Goal: Information Seeking & Learning: Learn about a topic

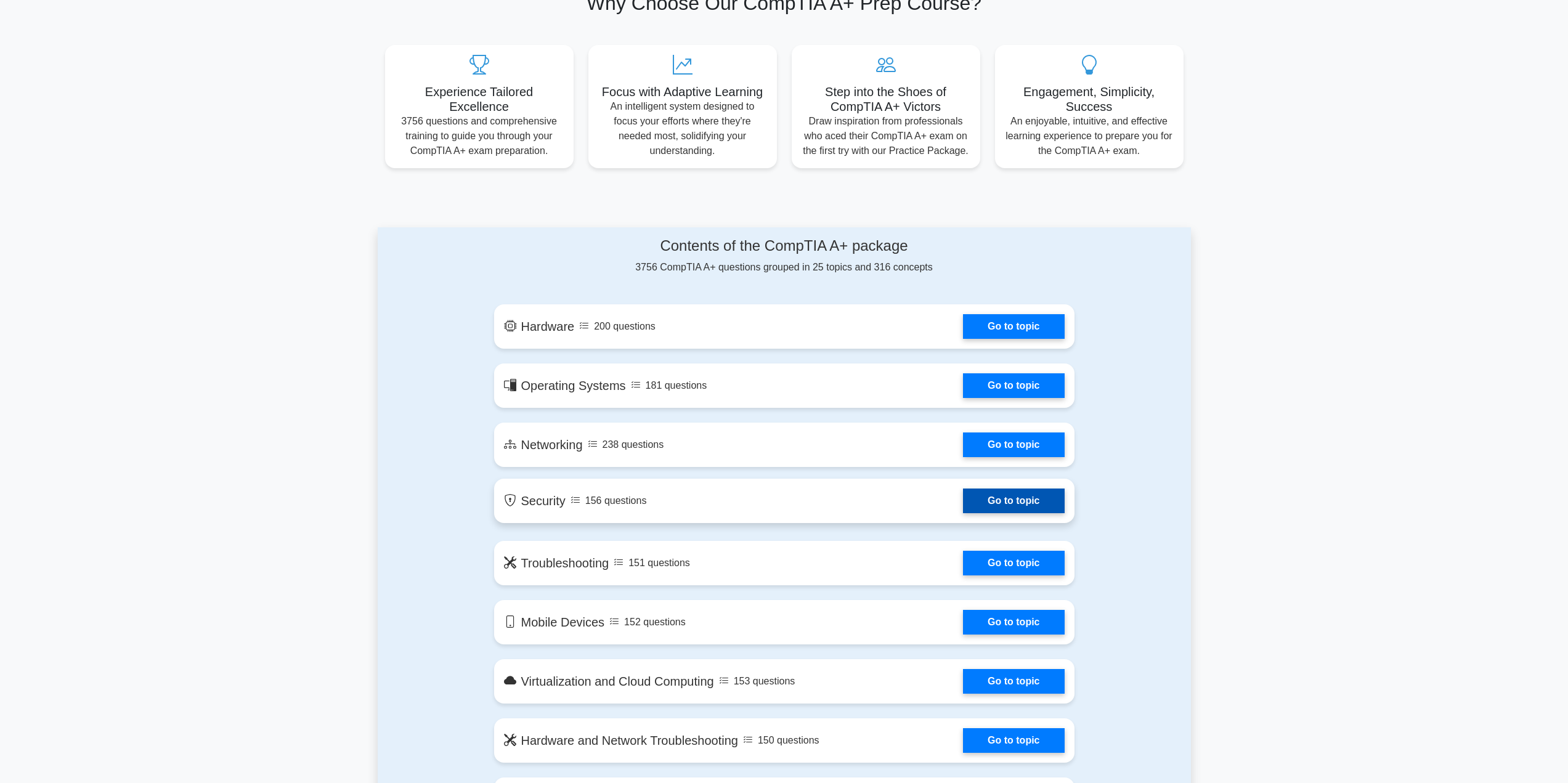
scroll to position [431, 0]
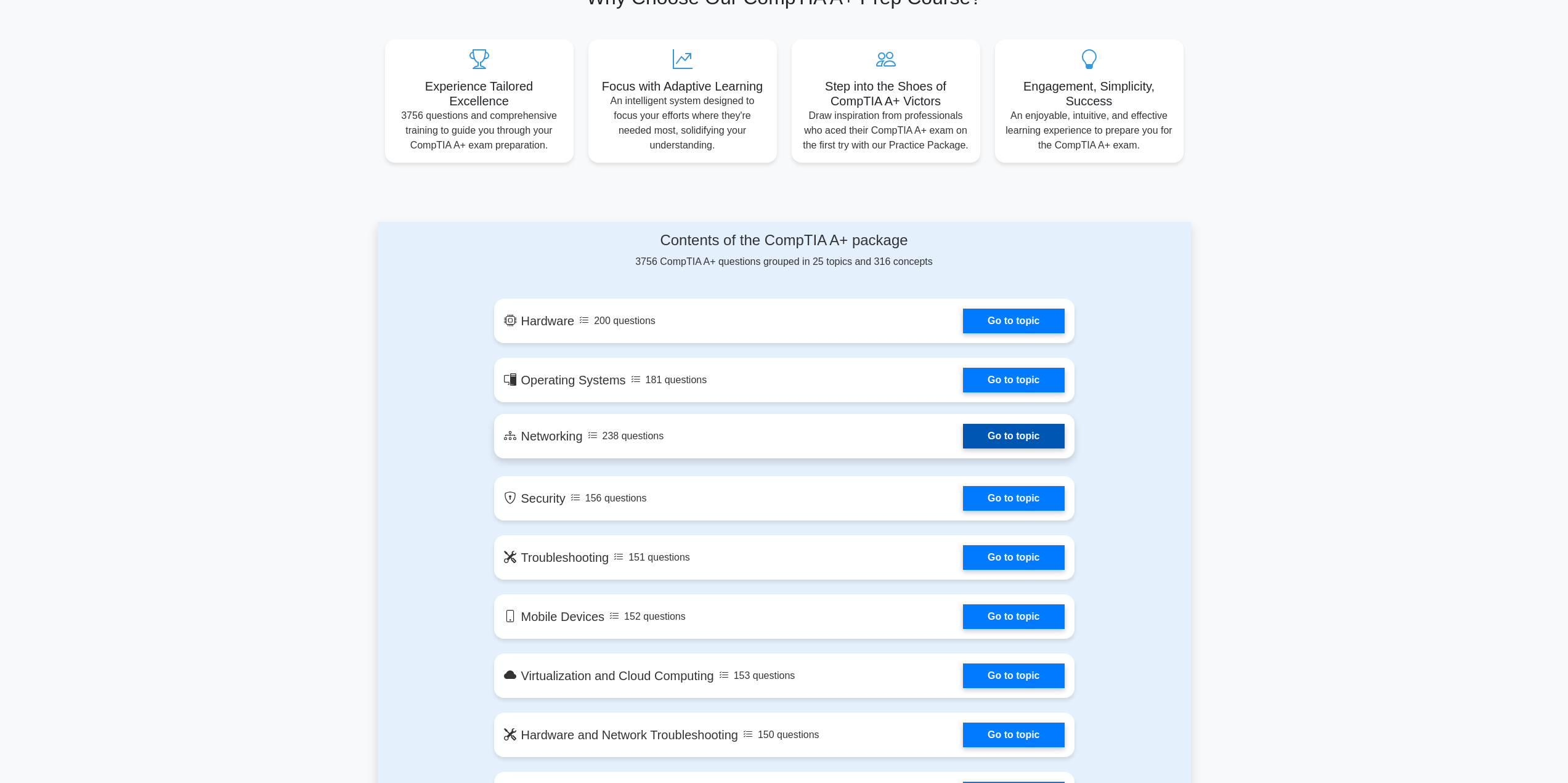
click at [996, 445] on link "Go to topic" at bounding box center [1014, 436] width 101 height 24
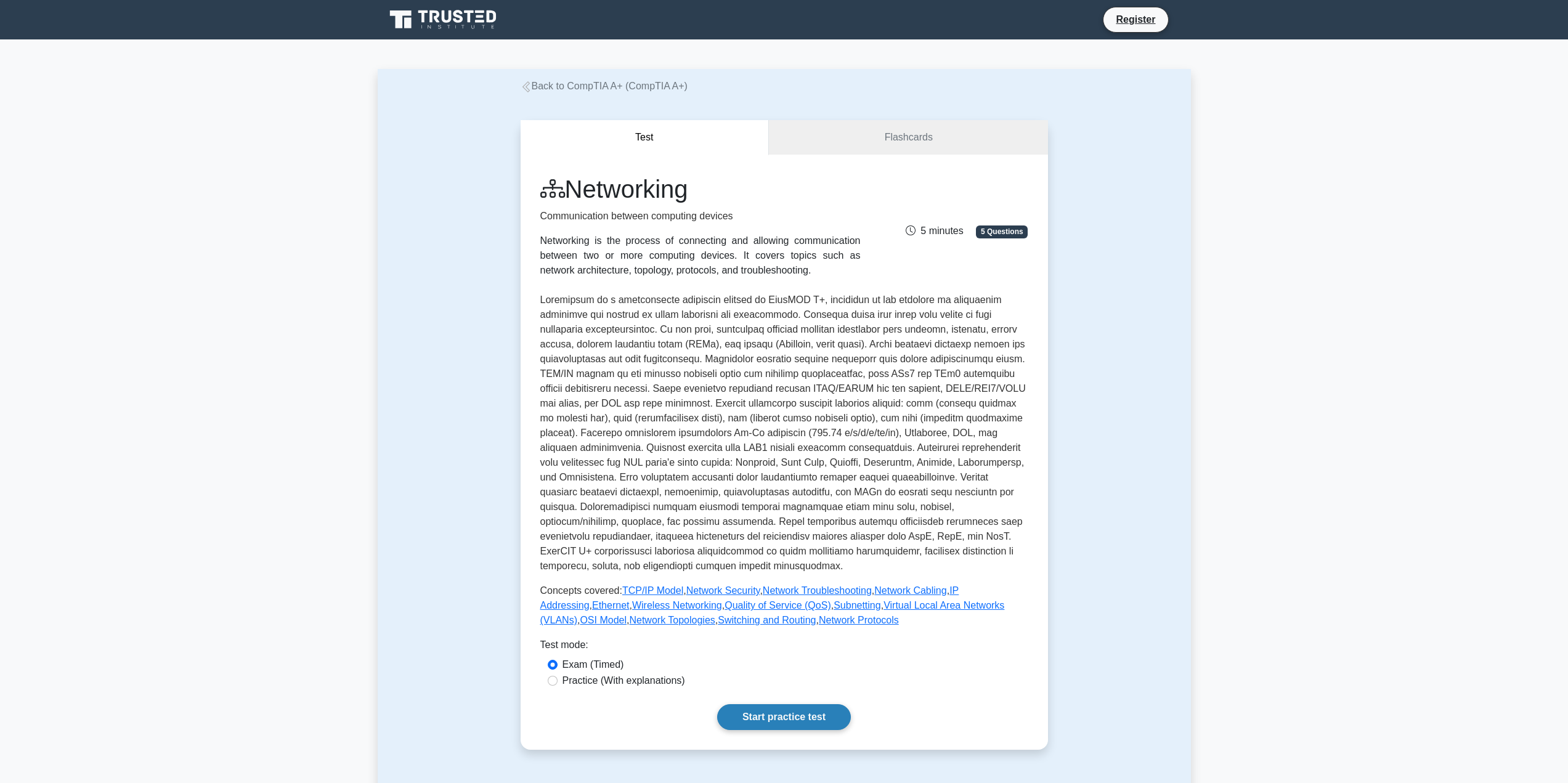
click at [804, 723] on link "Start practice test" at bounding box center [784, 717] width 134 height 26
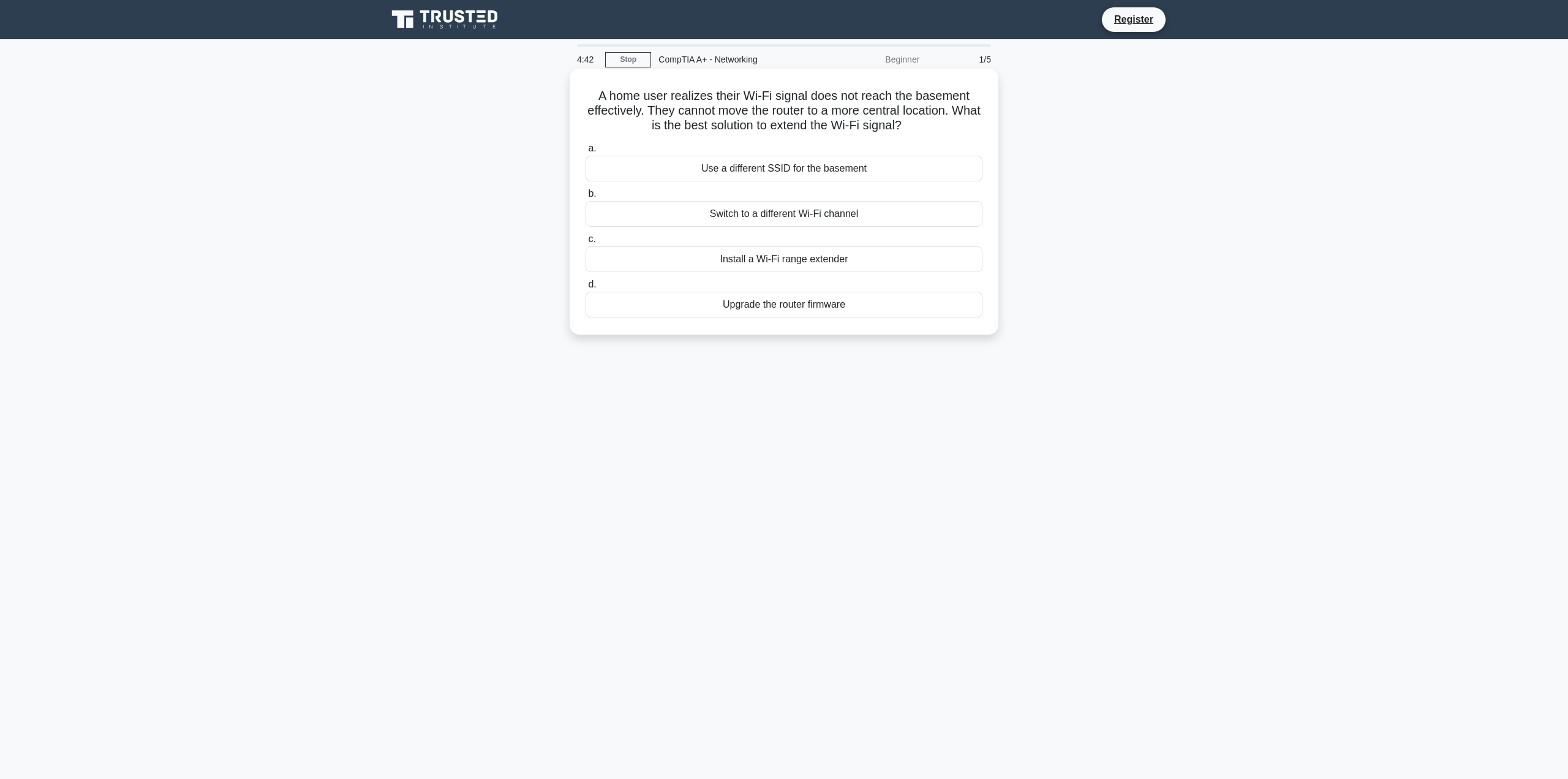
click at [815, 261] on div "Install a Wi-Fi range extender" at bounding box center [783, 259] width 397 height 26
click at [585, 243] on input "c. Install a Wi-Fi range extender" at bounding box center [585, 240] width 0 height 8
click at [799, 218] on div "Replace the faulty cable in the wall" at bounding box center [783, 214] width 397 height 26
click at [585, 198] on input "b. Replace the faulty cable in the wall" at bounding box center [585, 194] width 0 height 8
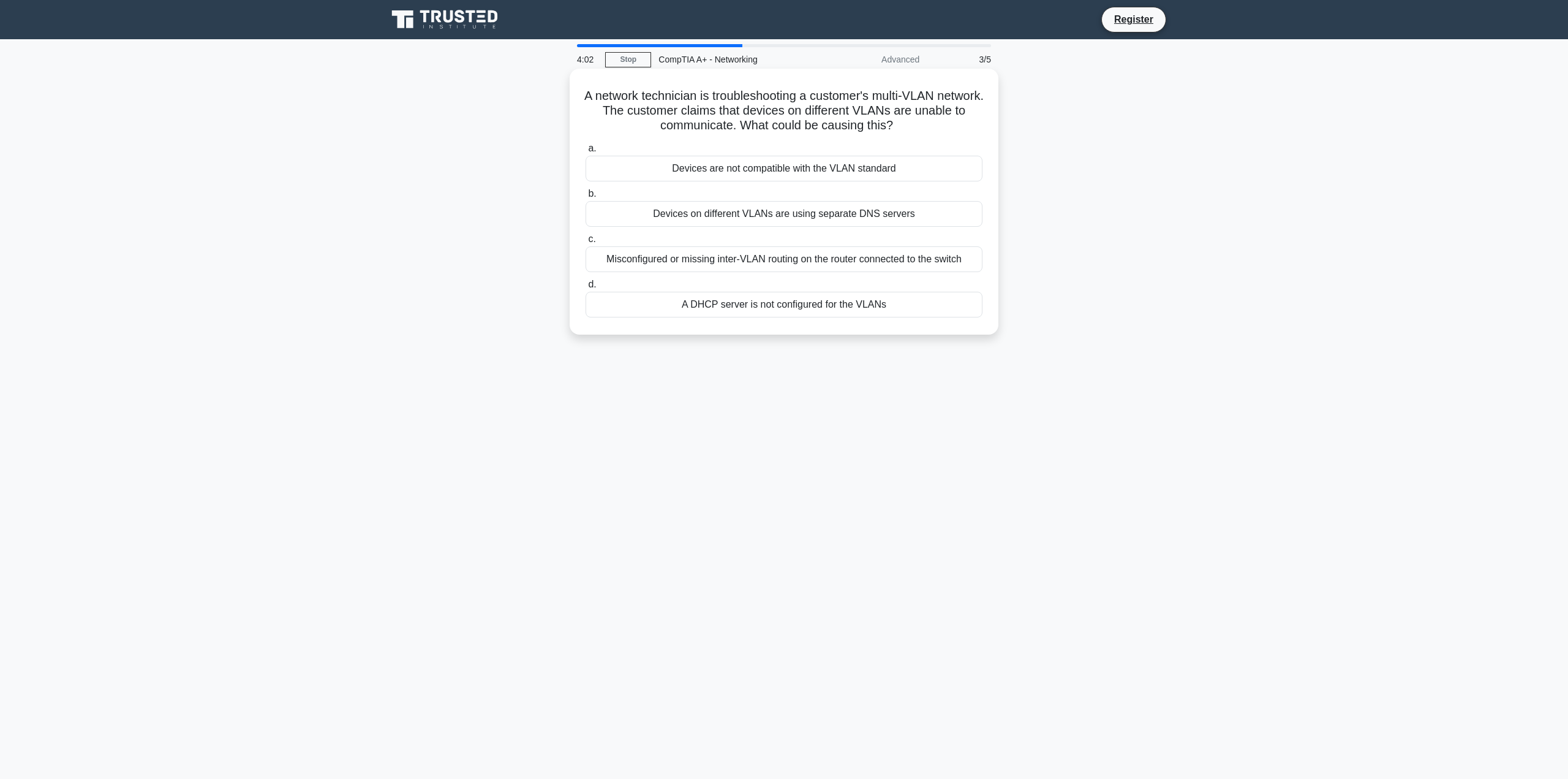
click at [872, 261] on div "Misconfigured or missing inter-VLAN routing on the router connected to the swit…" at bounding box center [783, 259] width 397 height 26
click at [585, 243] on input "c. Misconfigured or missing inter-VLAN routing on the router connected to the s…" at bounding box center [585, 240] width 0 height 8
click at [819, 168] on div "Dynamic Trunking Protocol (DTP)" at bounding box center [783, 168] width 397 height 26
click at [585, 153] on input "a. Dynamic Trunking Protocol (DTP)" at bounding box center [585, 149] width 0 height 8
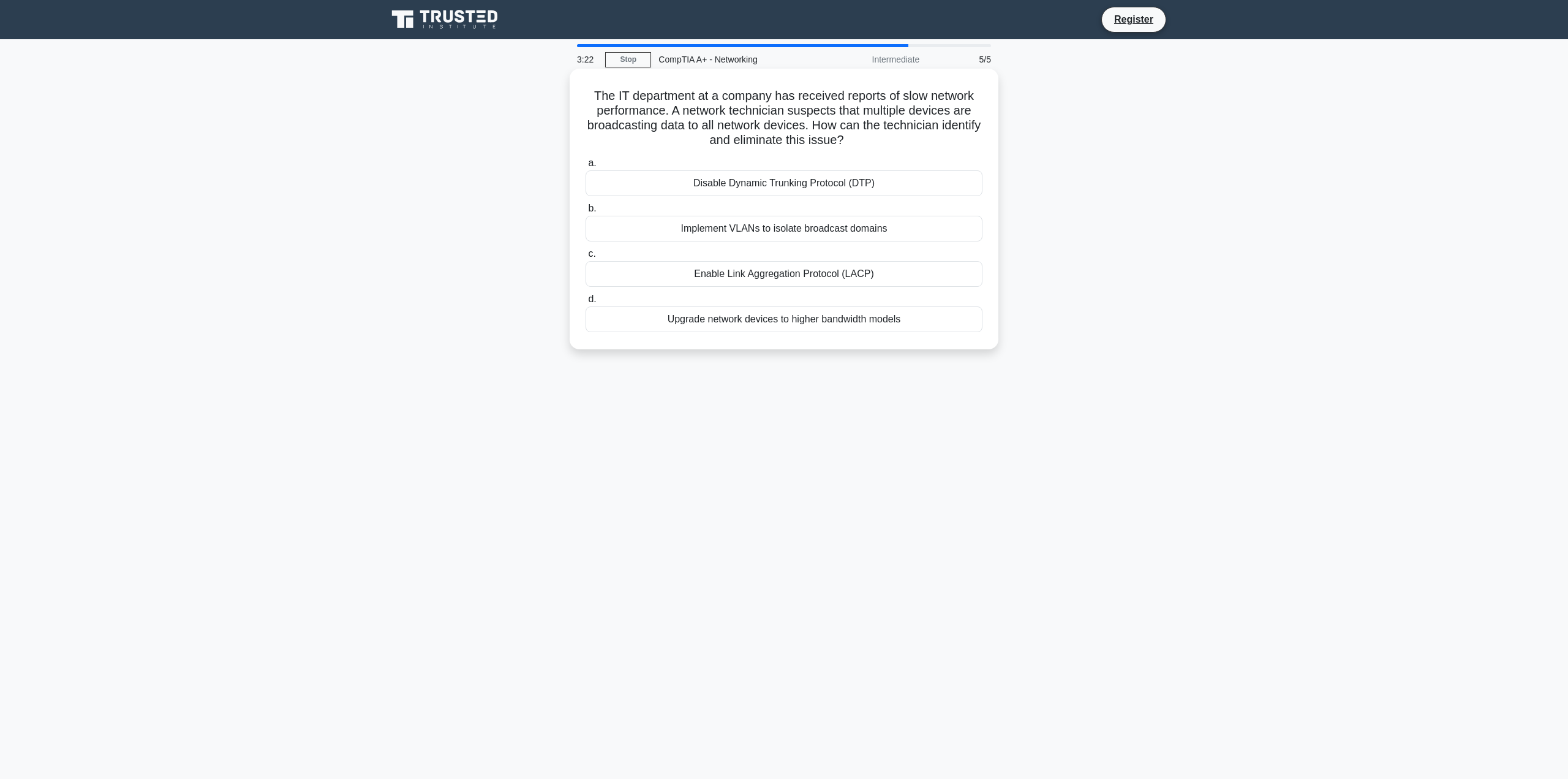
click at [825, 229] on div "Implement VLANs to isolate broadcast domains" at bounding box center [783, 229] width 397 height 26
click at [585, 213] on input "b. Implement VLANs to isolate broadcast domains" at bounding box center [585, 208] width 0 height 8
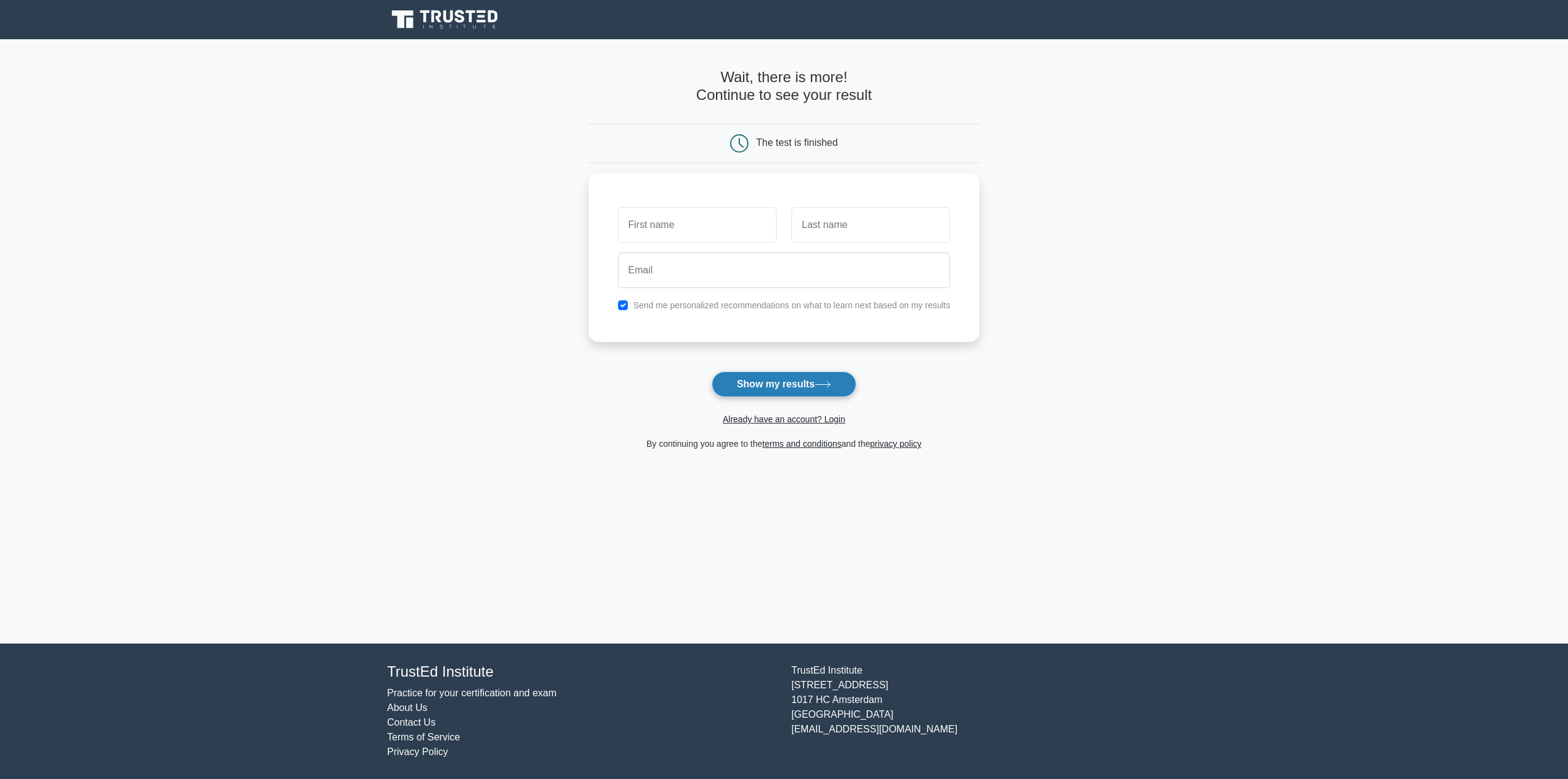
click at [796, 381] on button "Show my results" at bounding box center [784, 384] width 145 height 26
